Goal: Check status: Check status

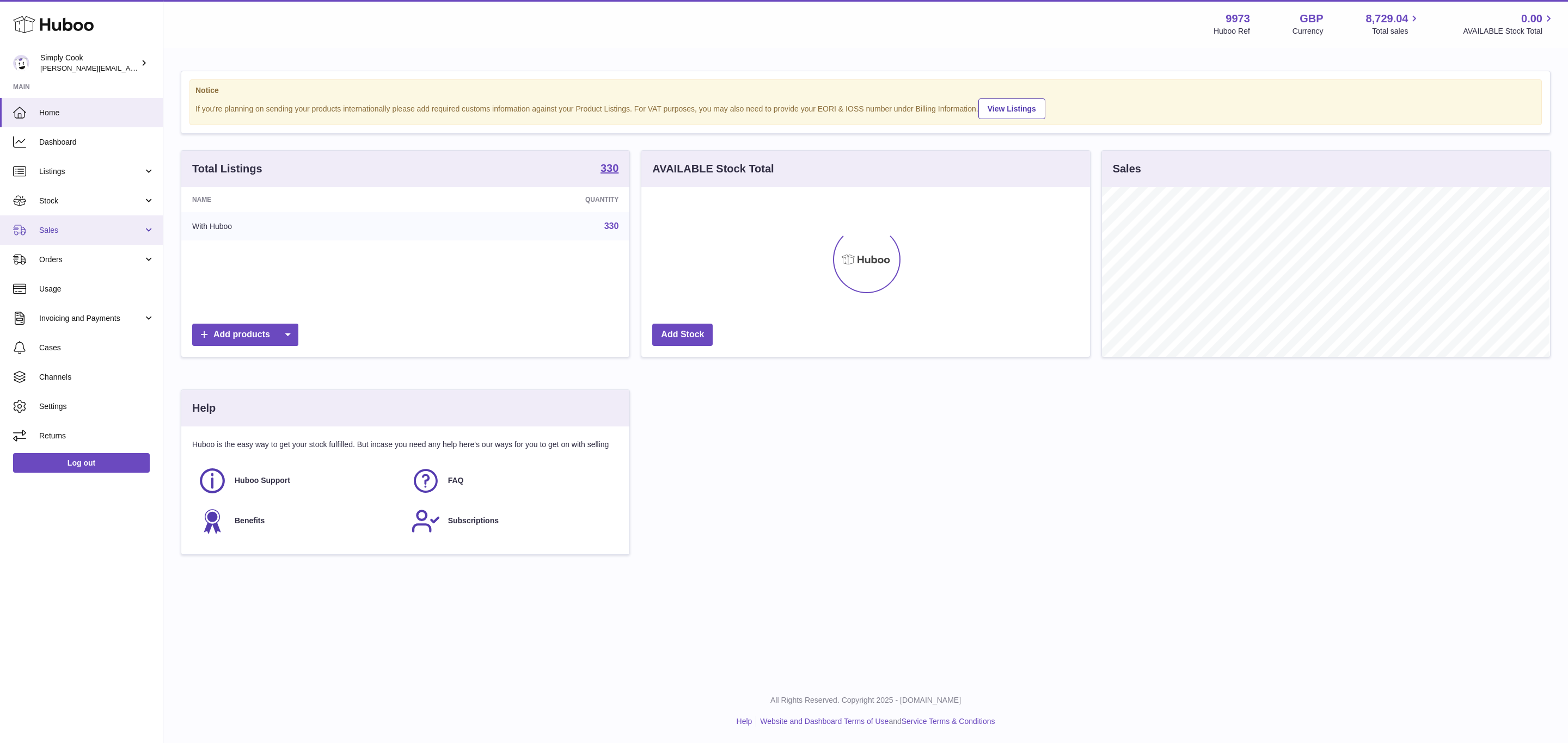
scroll to position [170, 447]
click at [53, 192] on link "Stock" at bounding box center [81, 200] width 163 height 29
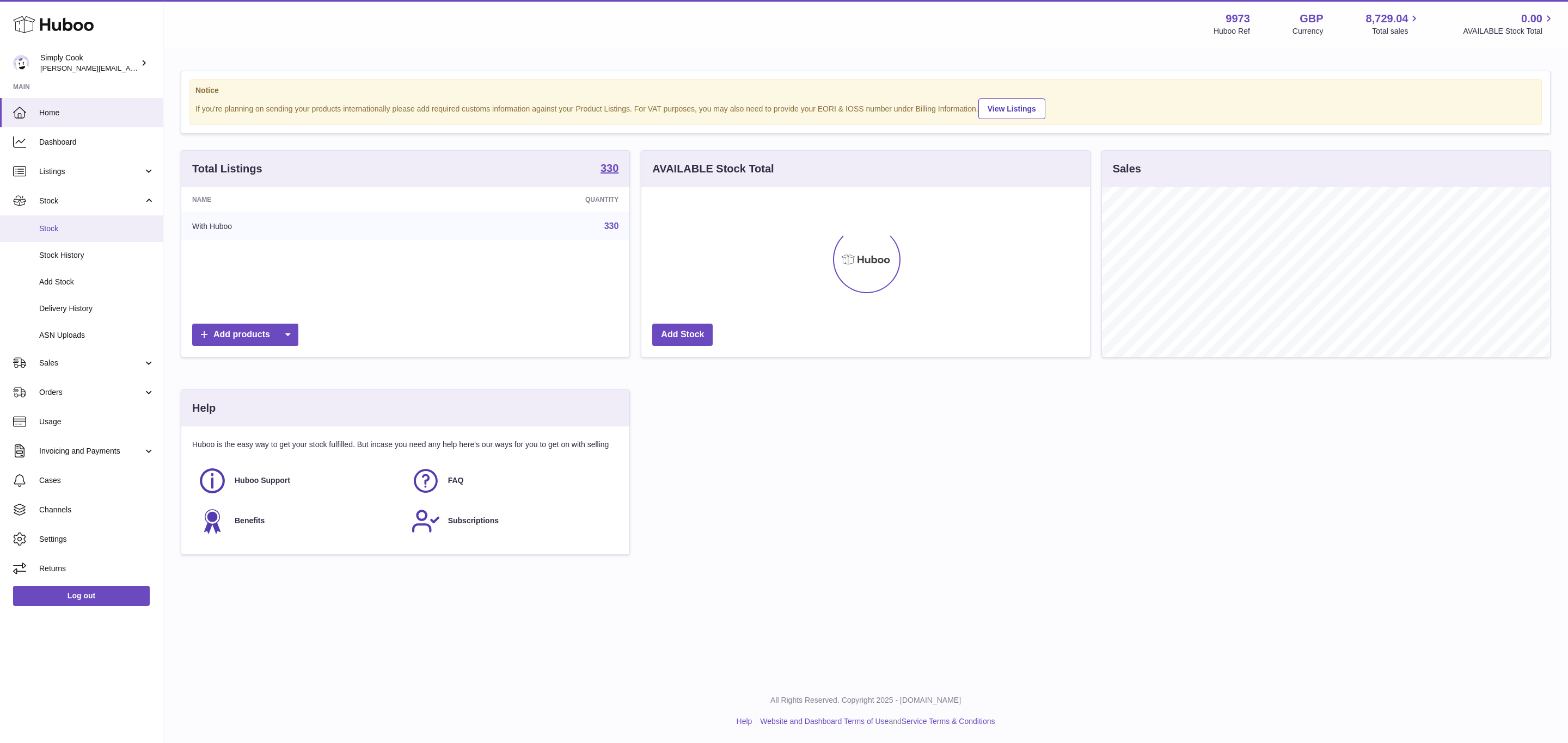
click at [54, 232] on span "Stock" at bounding box center [96, 229] width 115 height 10
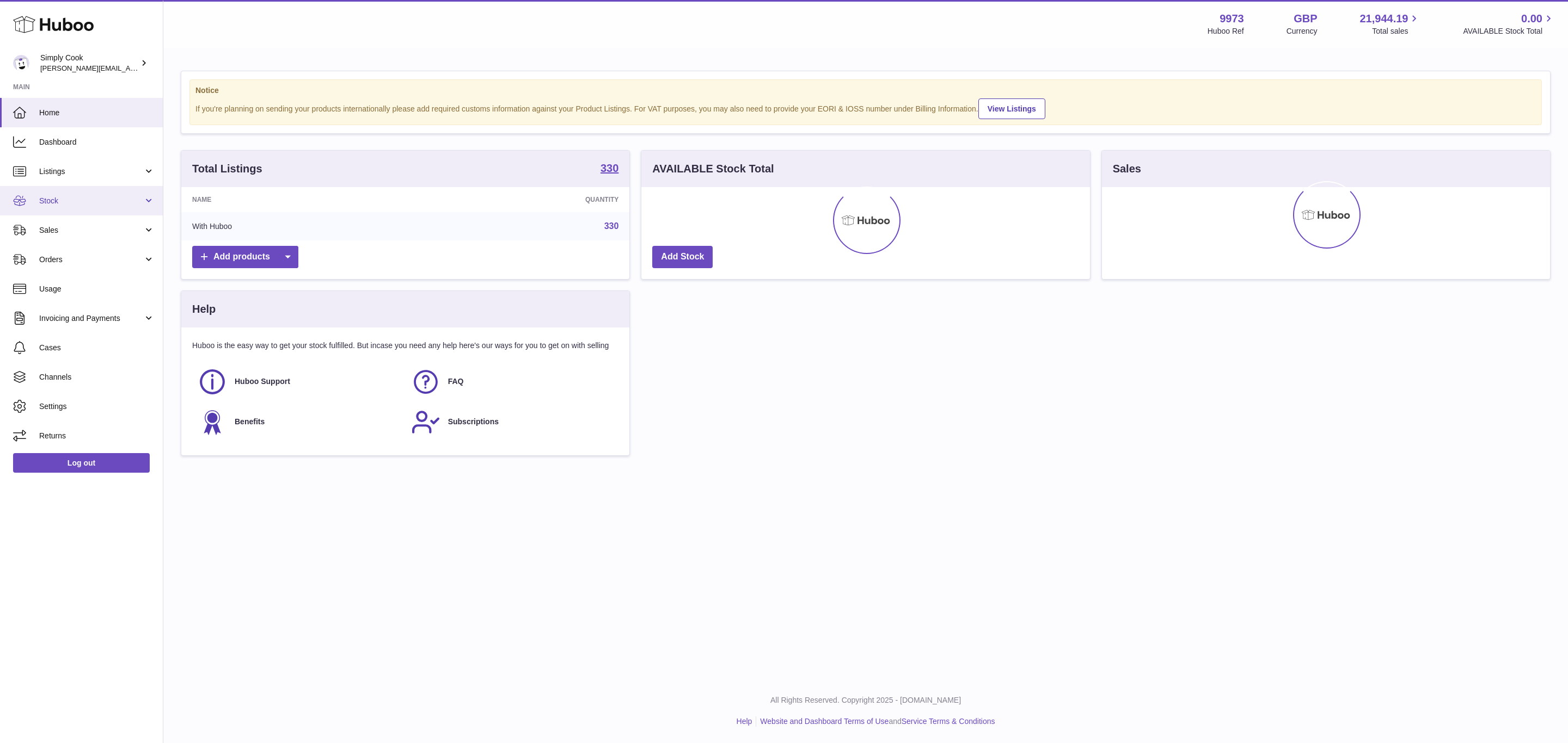
click at [82, 206] on link "Stock" at bounding box center [81, 200] width 163 height 29
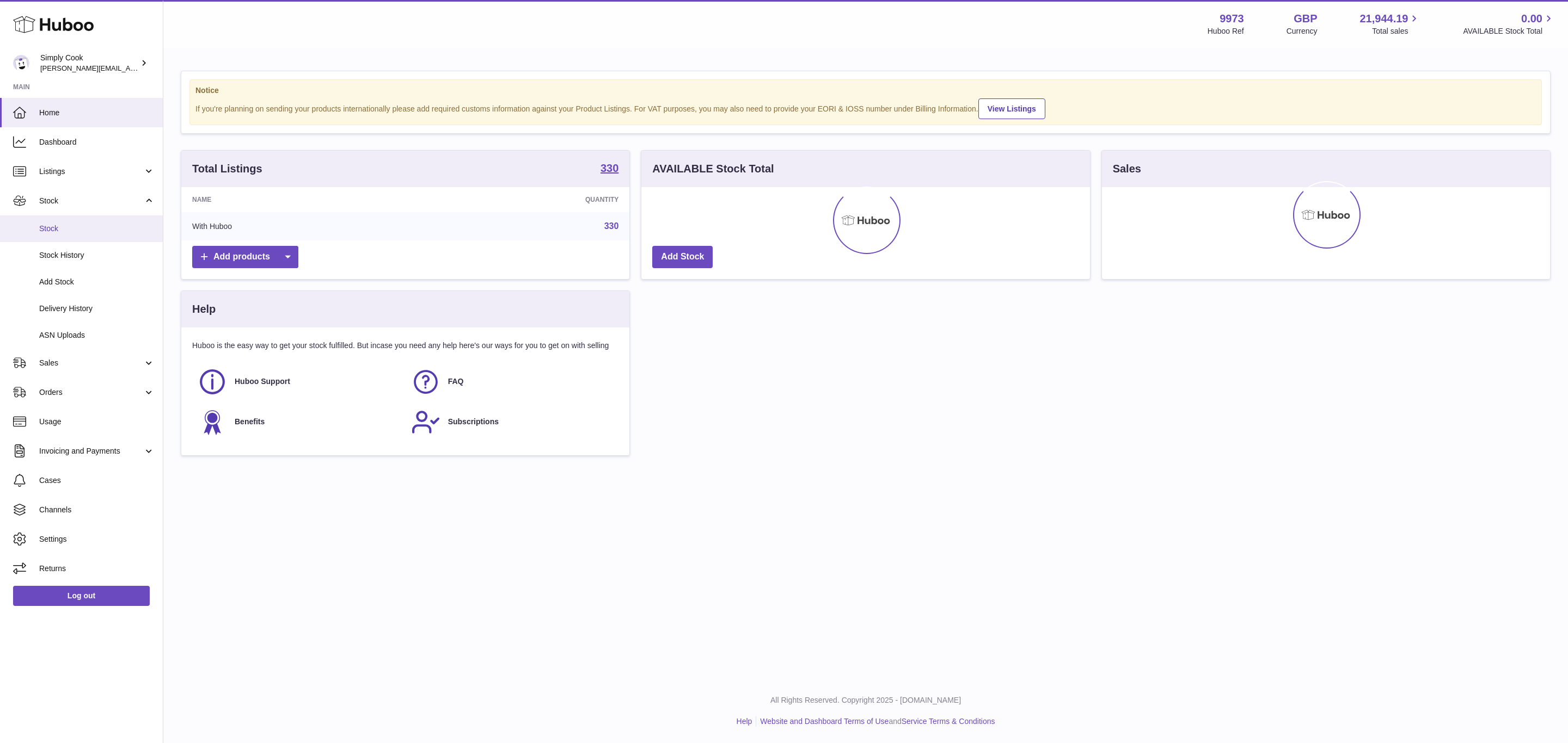
click at [64, 239] on link "Stock" at bounding box center [81, 229] width 163 height 27
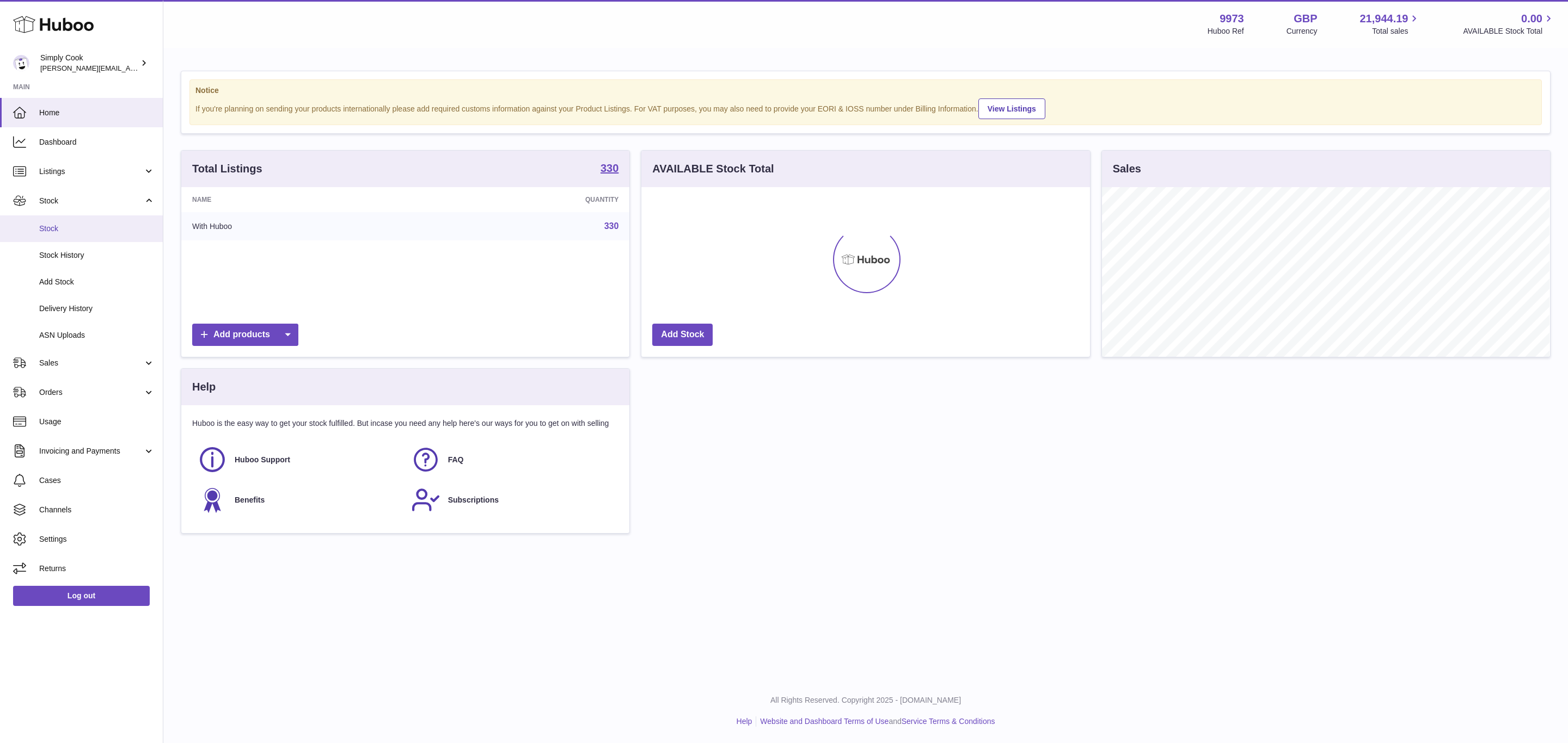
scroll to position [170, 447]
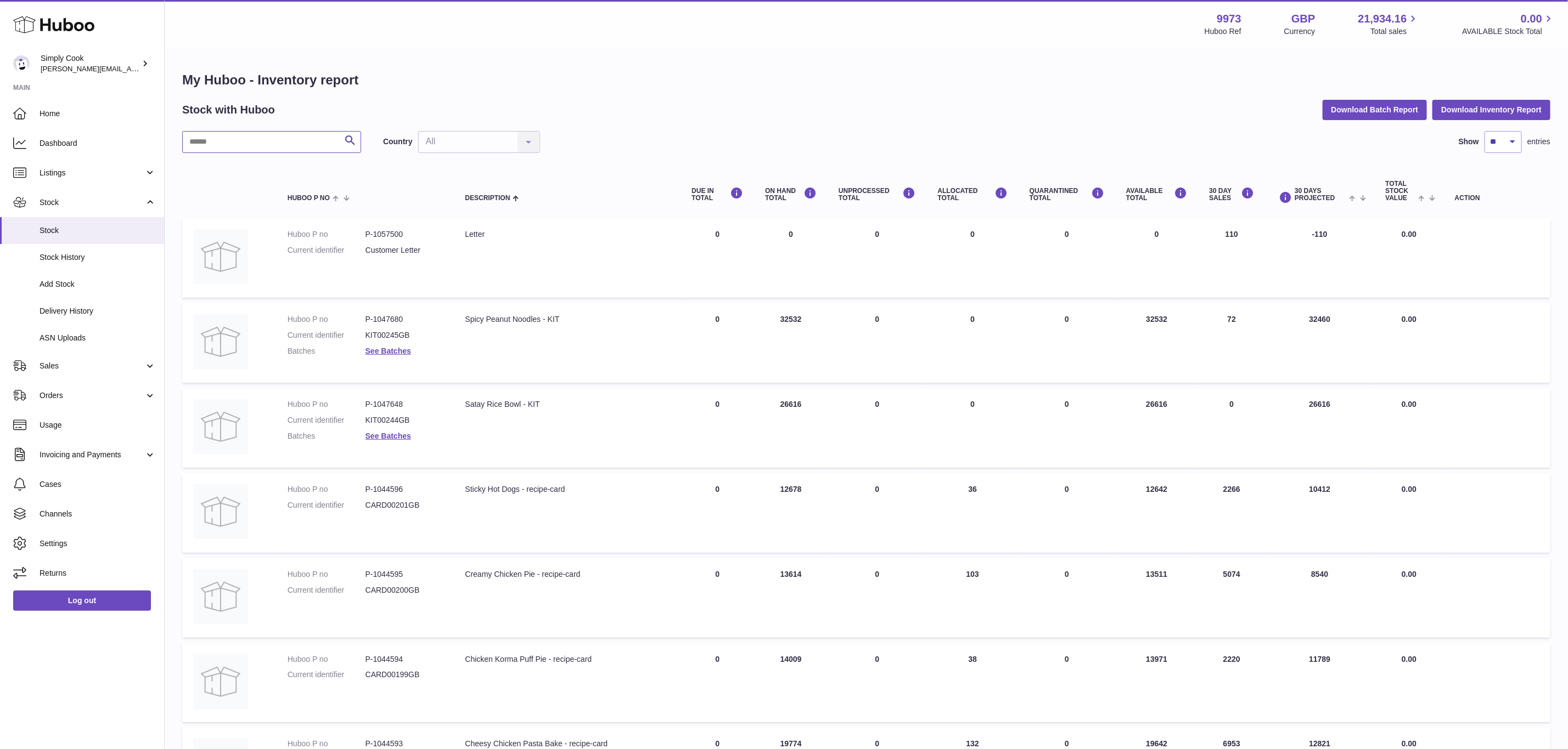
click at [227, 141] on input "text" at bounding box center [272, 142] width 179 height 22
type input "*****"
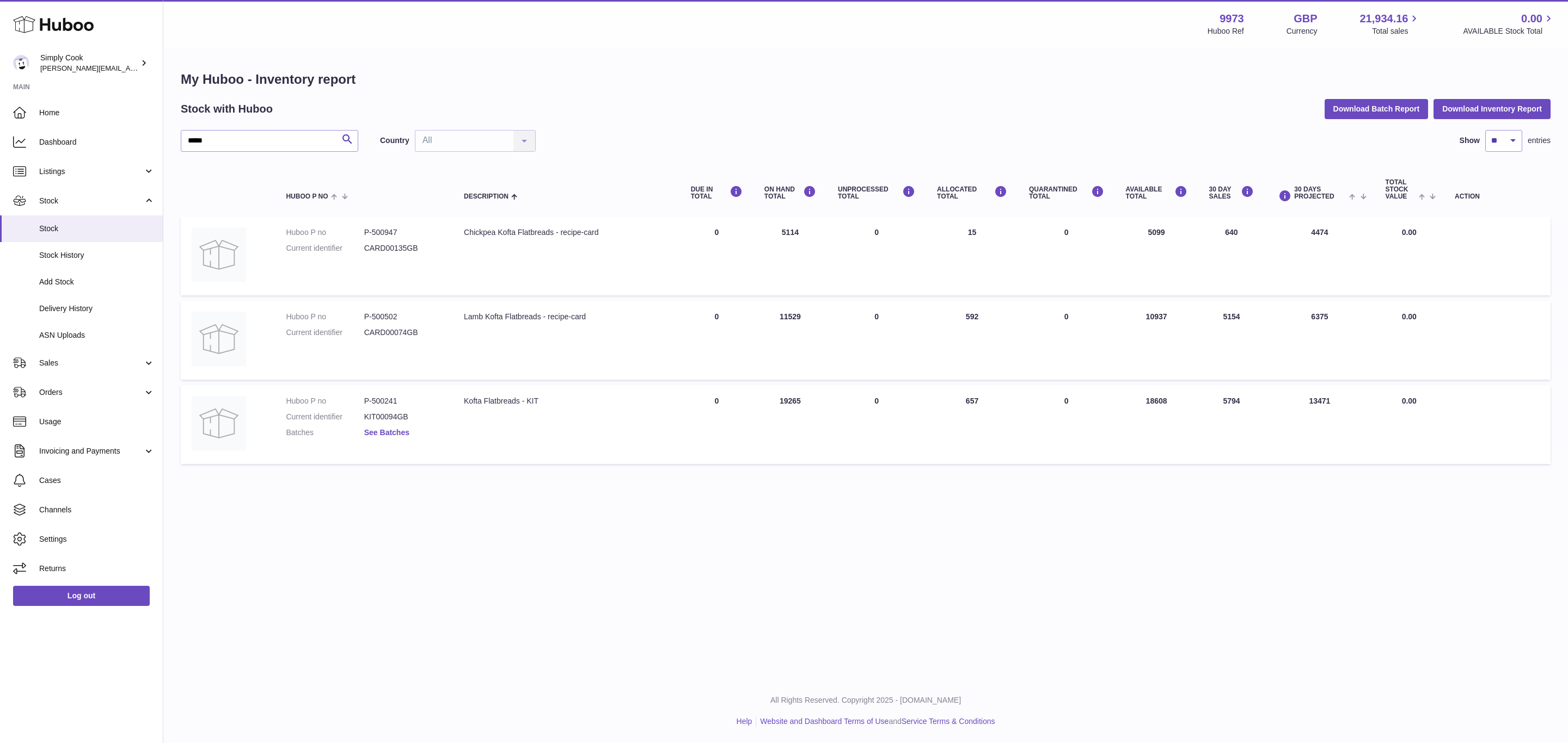
click at [404, 430] on link "See Batches" at bounding box center [387, 432] width 45 height 8
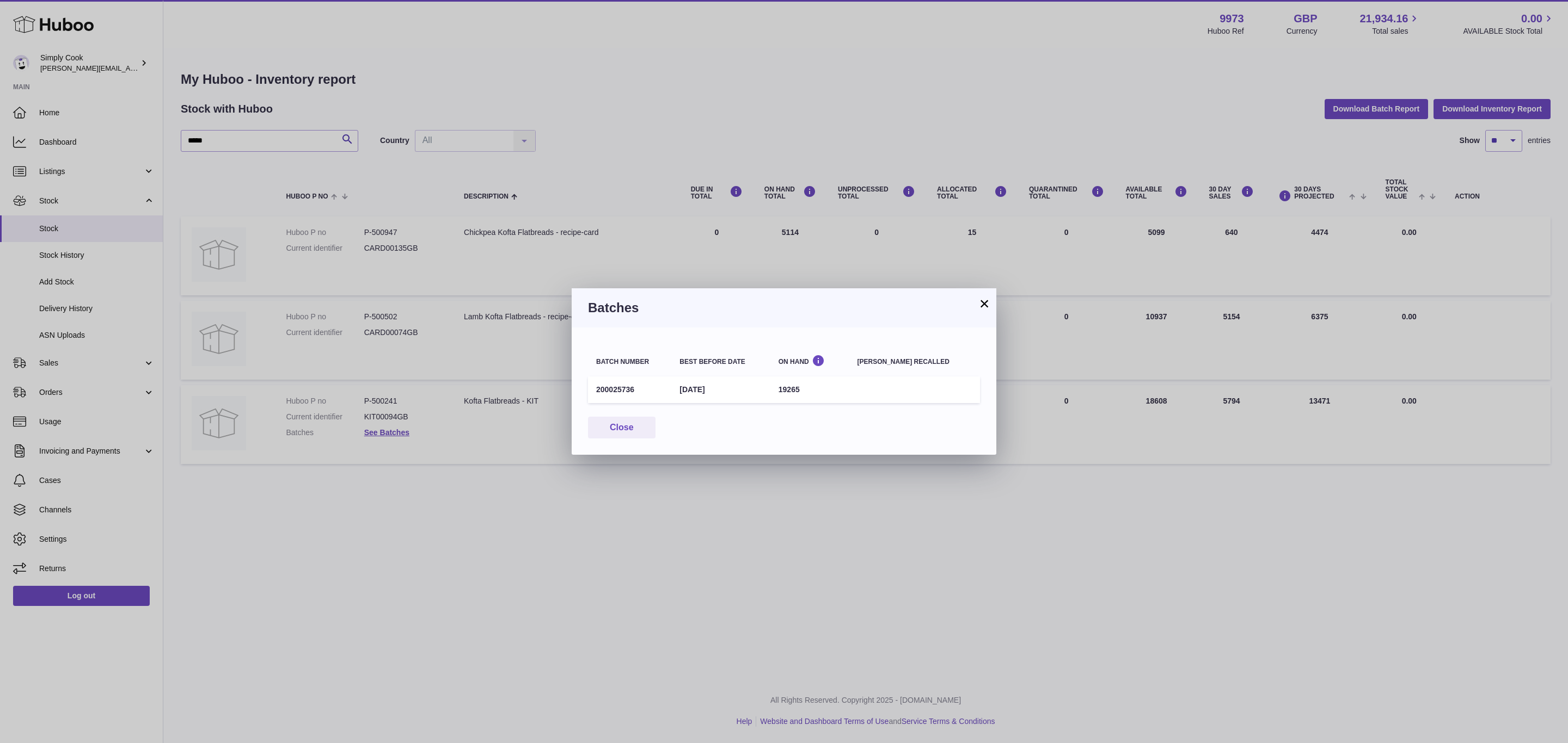
click at [713, 382] on td "30th Jan 2026" at bounding box center [720, 390] width 99 height 27
click at [713, 382] on td "30th Jan 2026" at bounding box center [720, 390] width 99 height 27
click at [635, 425] on button "Close" at bounding box center [621, 428] width 67 height 22
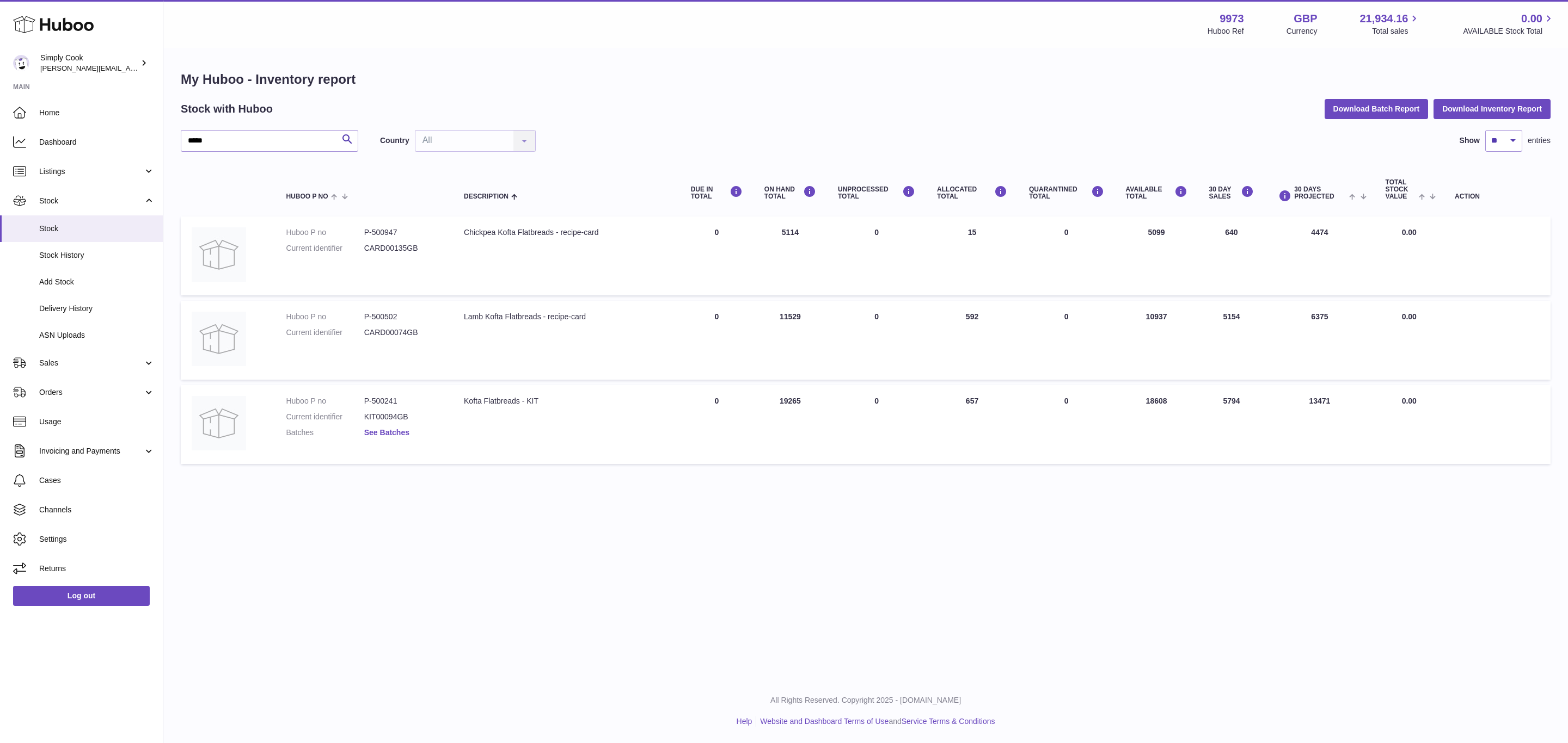
drag, startPoint x: 379, startPoint y: 440, endPoint x: 381, endPoint y: 433, distance: 7.3
click at [379, 440] on dl "Huboo P no P-500241 Current identifier KIT00094GB Batches See Batches" at bounding box center [363, 420] width 156 height 47
click at [384, 428] on link "See Batches" at bounding box center [387, 432] width 45 height 8
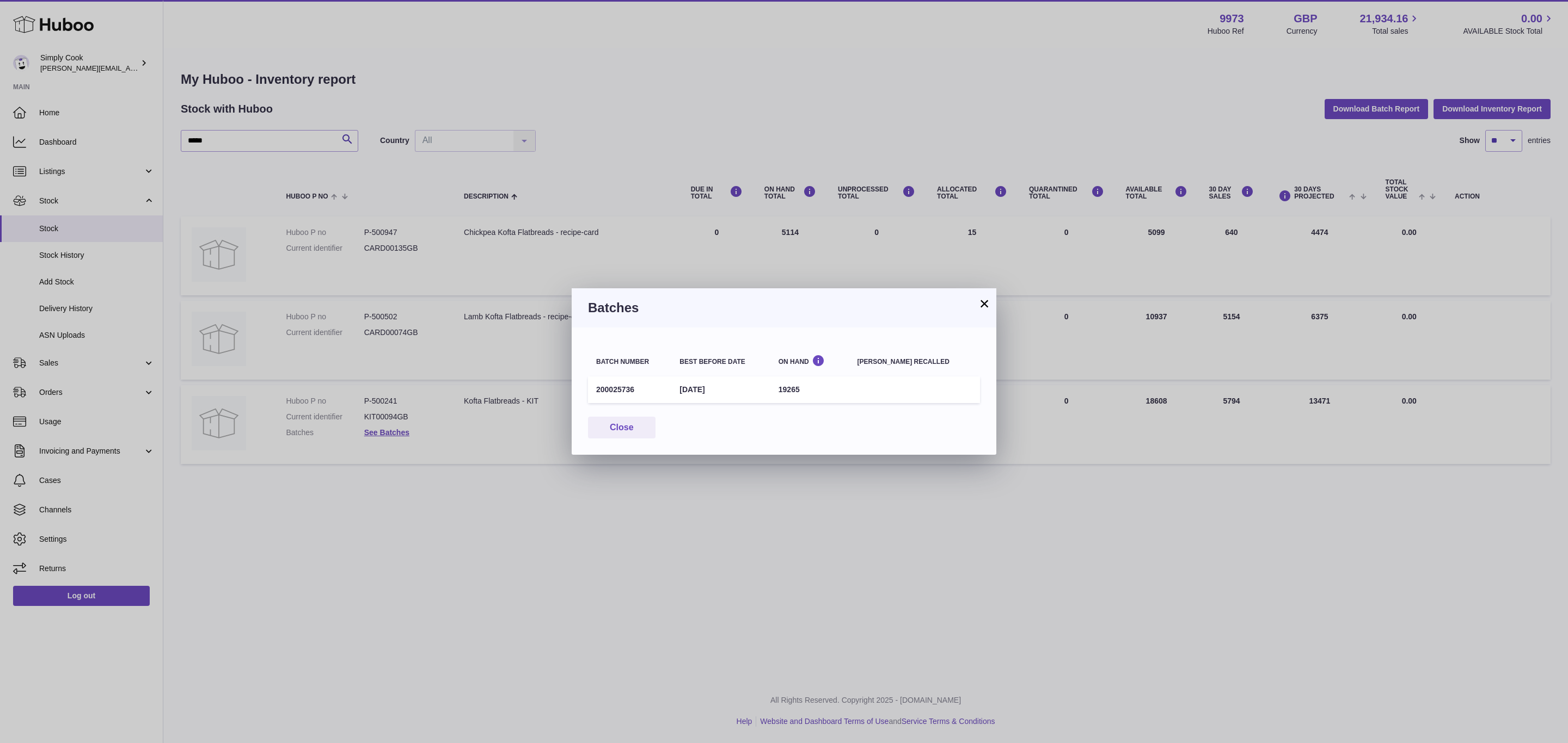
click at [978, 303] on button "×" at bounding box center [984, 304] width 13 height 13
